Goal: Find specific page/section: Find specific page/section

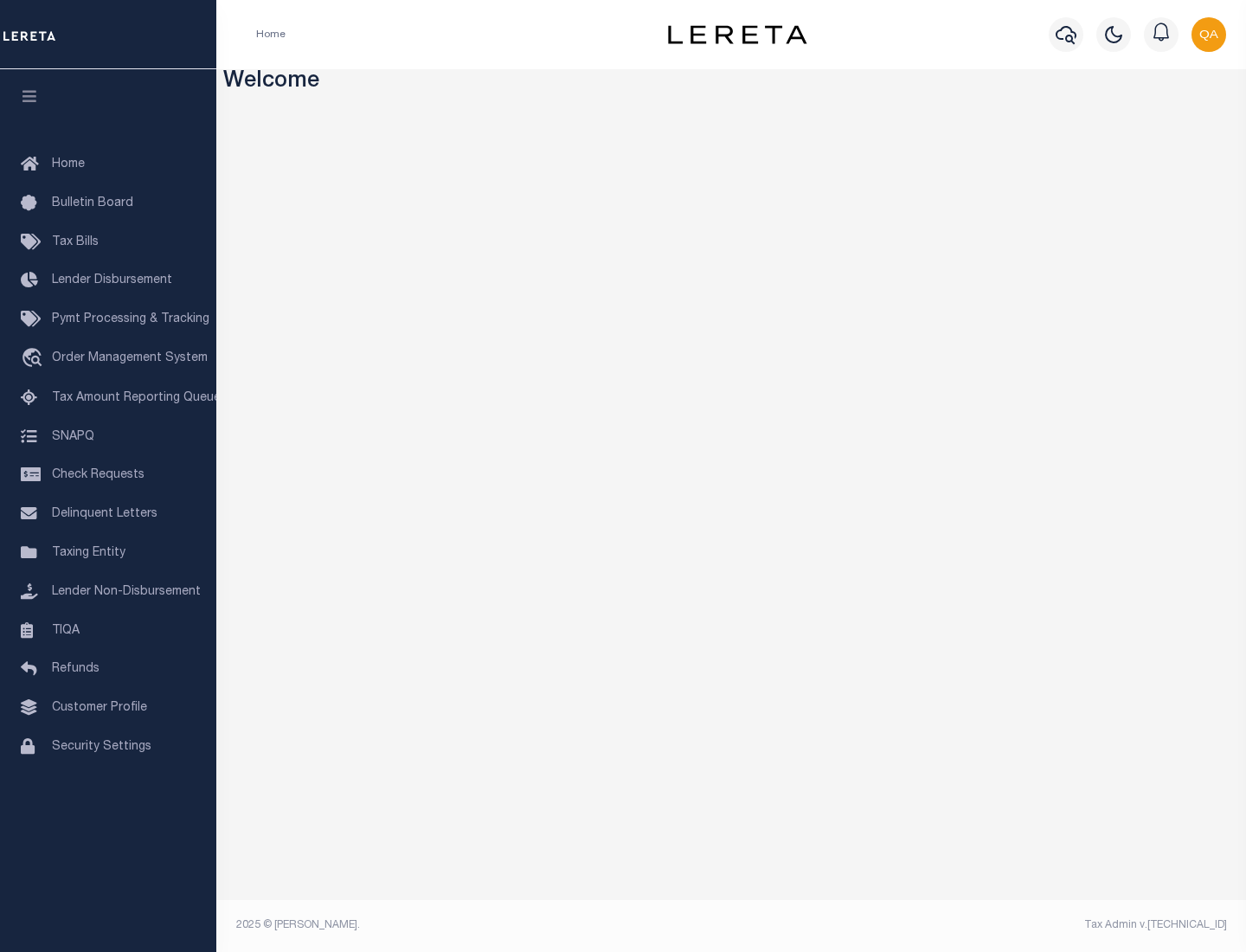
click at [109, 475] on span "Check Requests" at bounding box center [98, 475] width 92 height 12
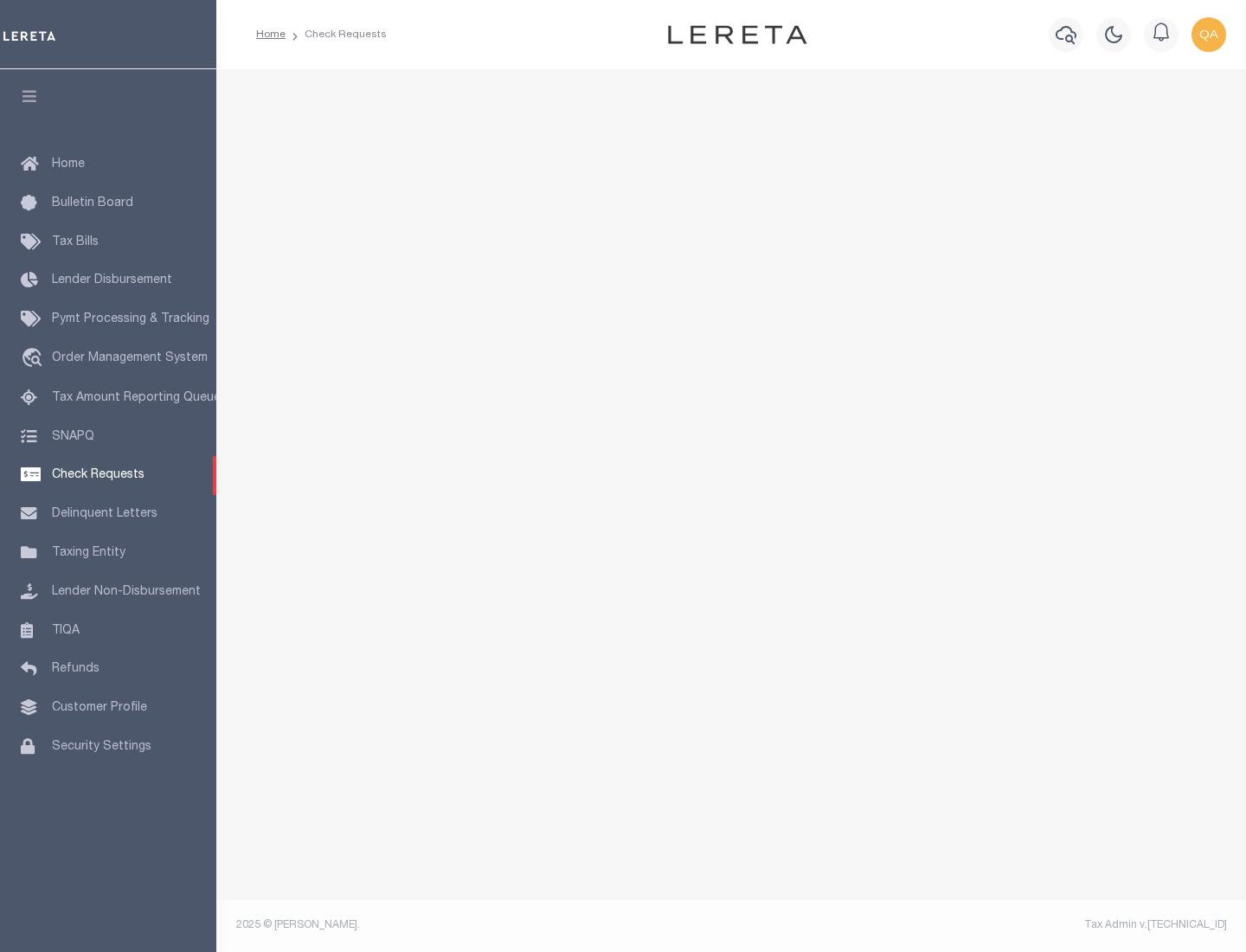
select select "50"
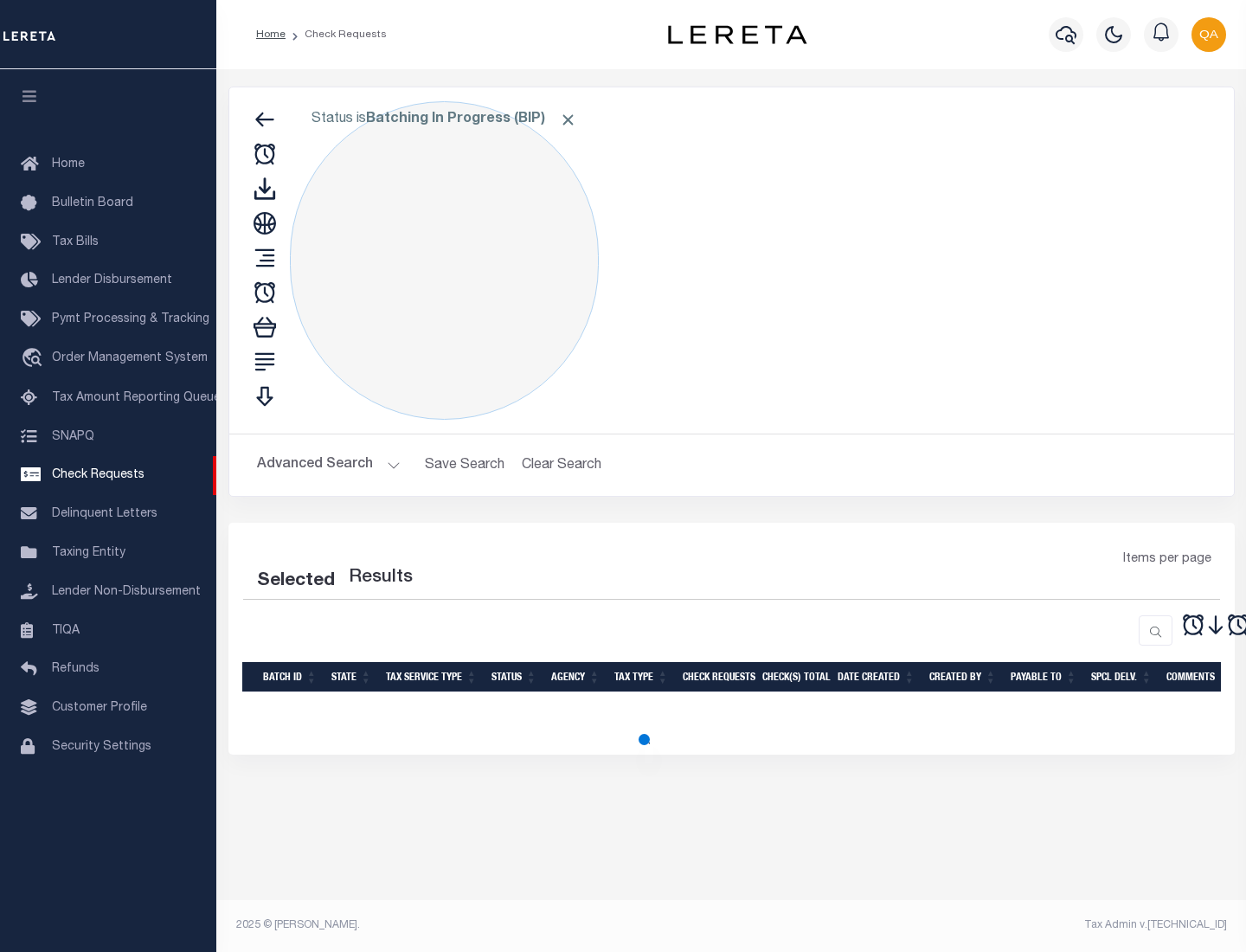
select select "50"
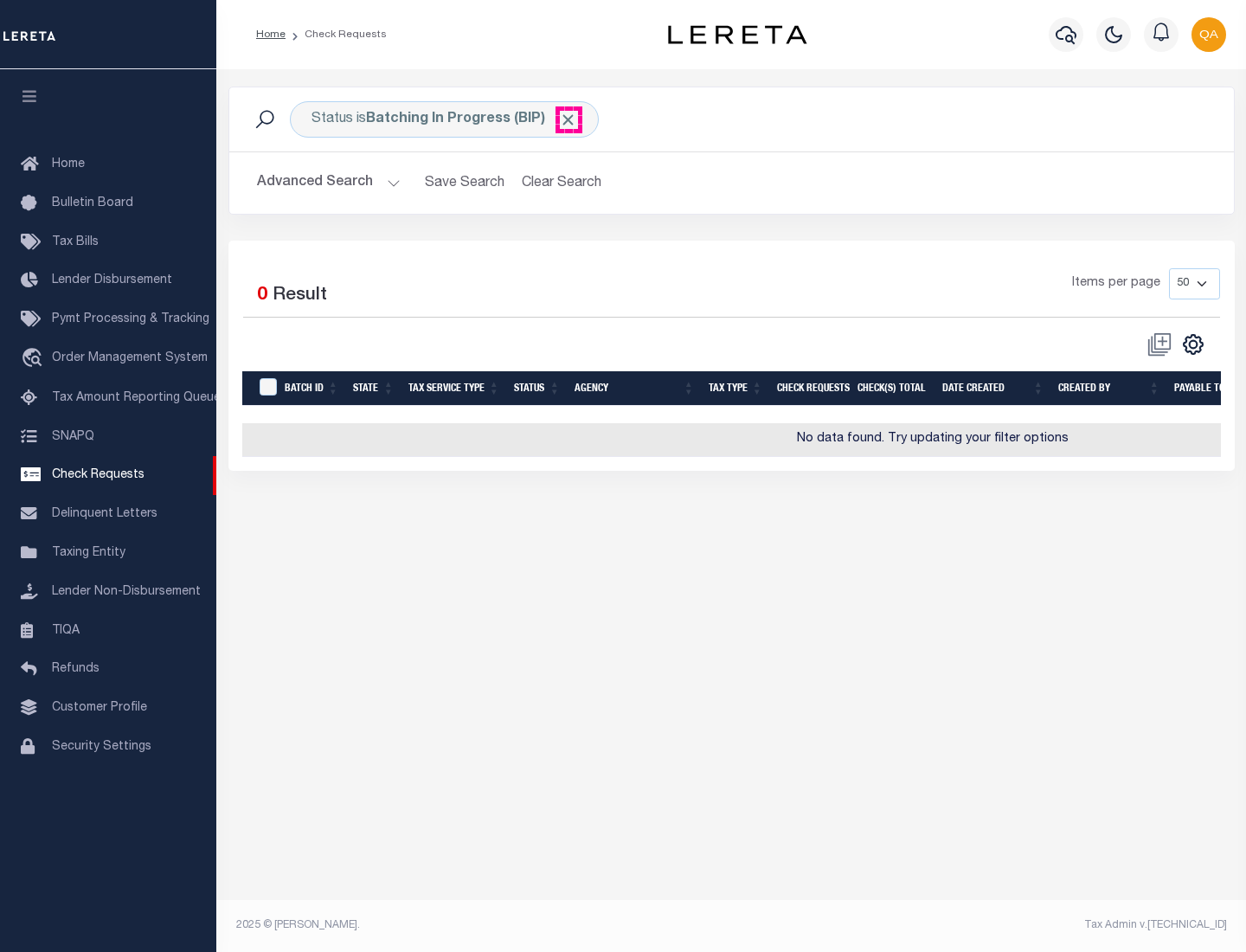
click at [569, 119] on span "Click to Remove" at bounding box center [568, 120] width 18 height 18
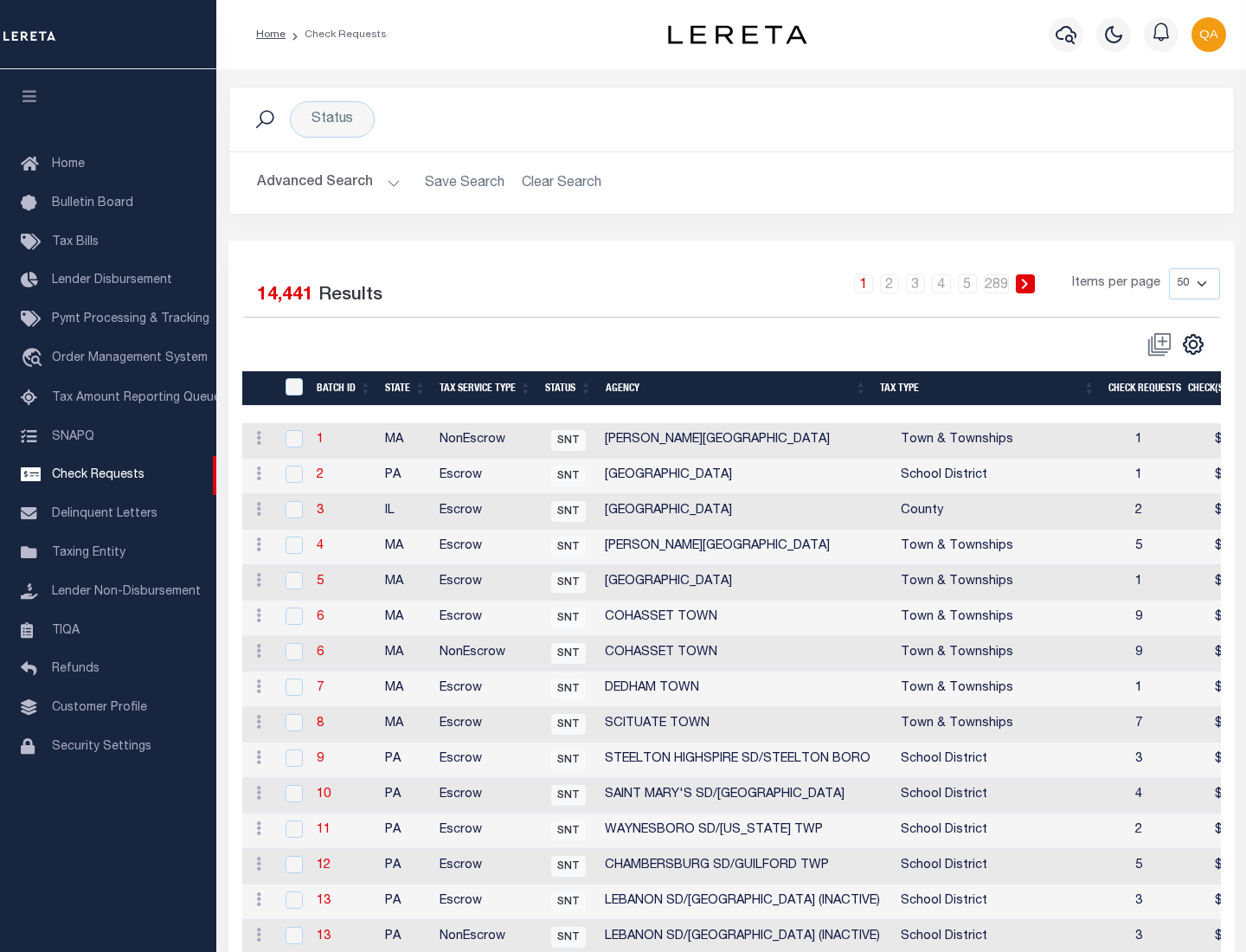
scroll to position [834, 0]
